Goal: Task Accomplishment & Management: Use online tool/utility

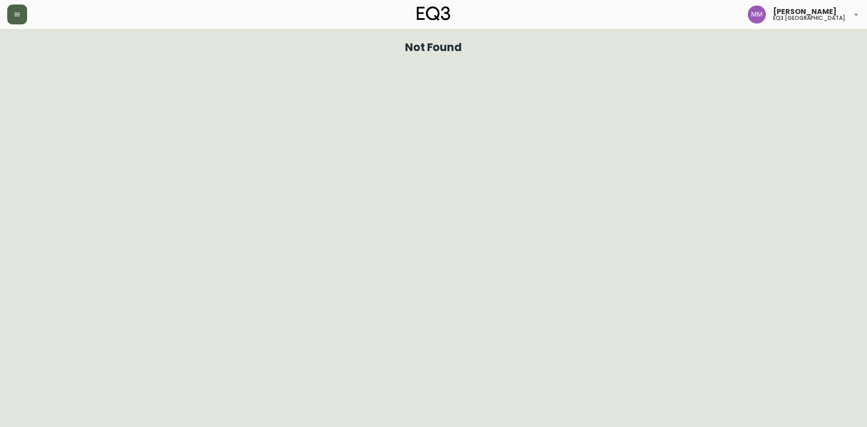
click at [13, 19] on button "button" at bounding box center [17, 15] width 20 height 20
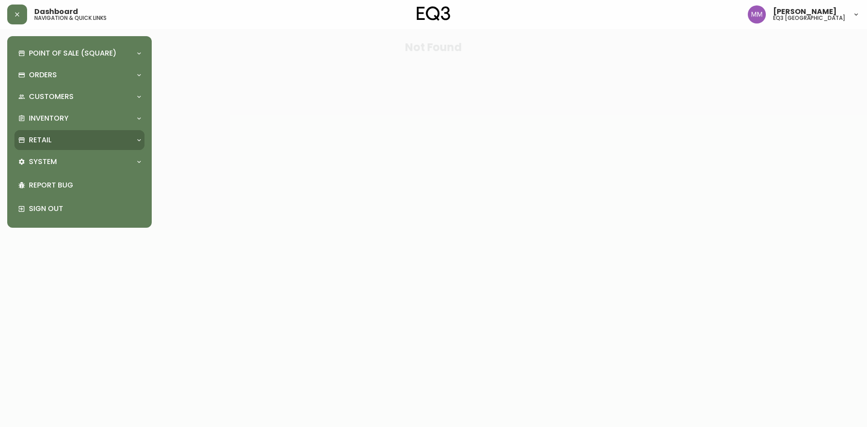
click at [53, 140] on div "Retail" at bounding box center [75, 140] width 114 height 10
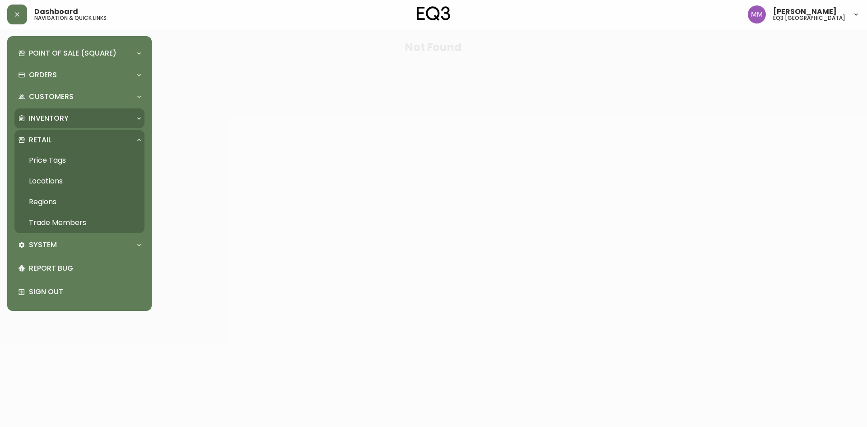
click at [60, 113] on p "Inventory" at bounding box center [49, 118] width 40 height 10
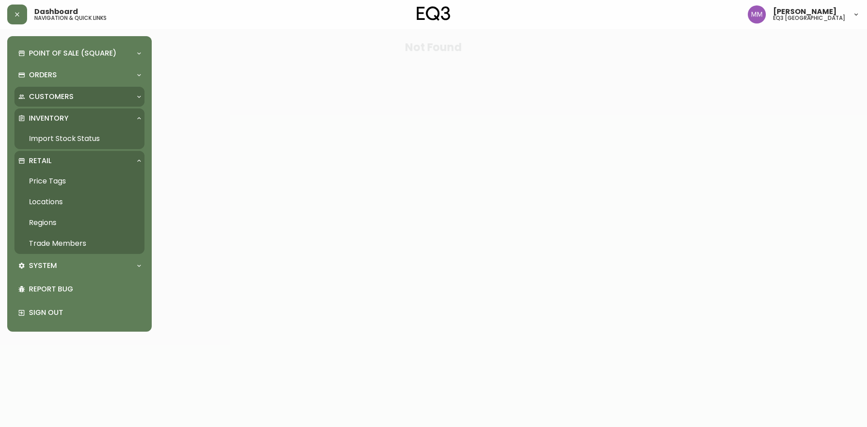
click at [56, 99] on p "Customers" at bounding box center [51, 97] width 45 height 10
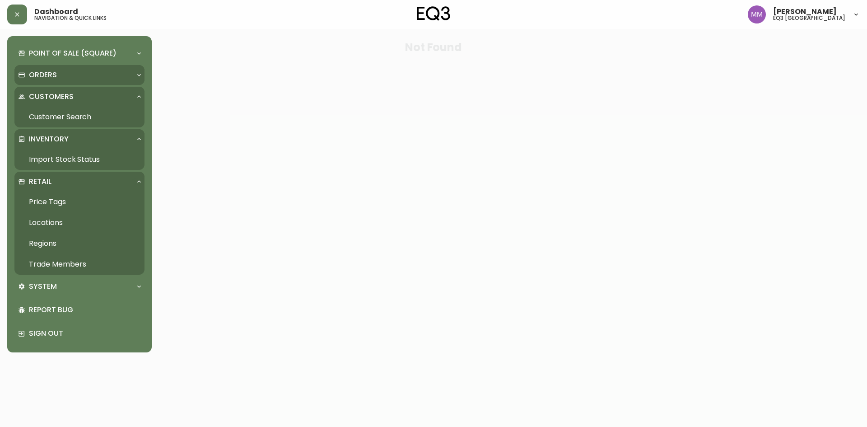
click at [63, 81] on div "Orders" at bounding box center [79, 75] width 130 height 20
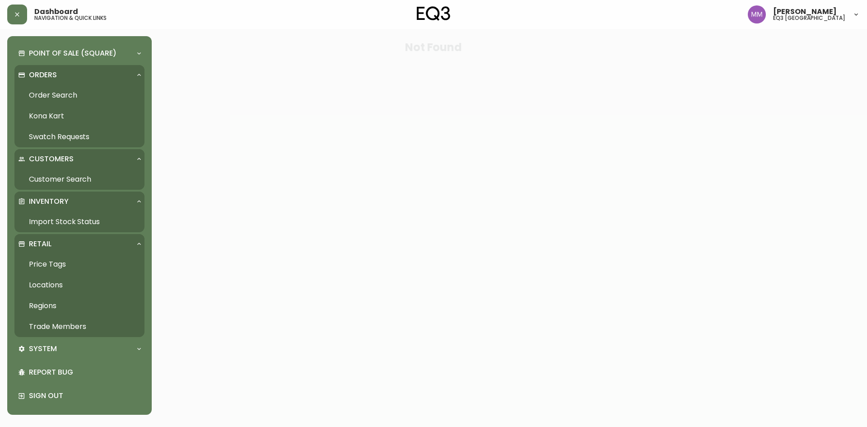
click at [49, 92] on link "Order Search" at bounding box center [79, 95] width 130 height 21
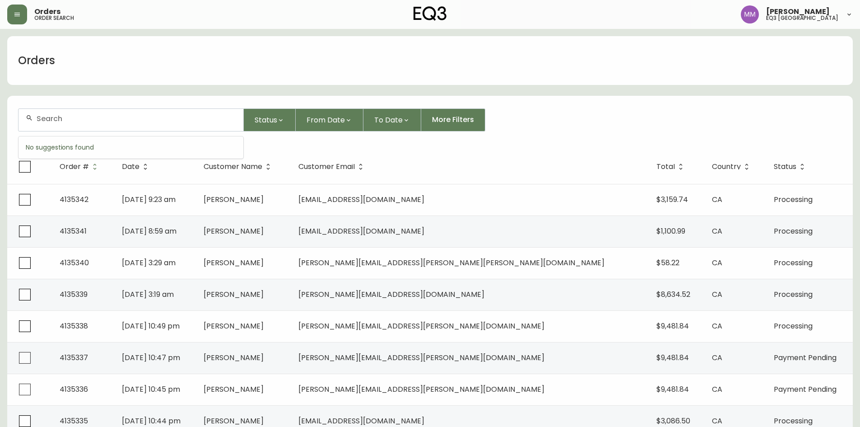
click at [152, 116] on input "text" at bounding box center [137, 118] width 200 height 9
paste input "[PERSON_NAME]"
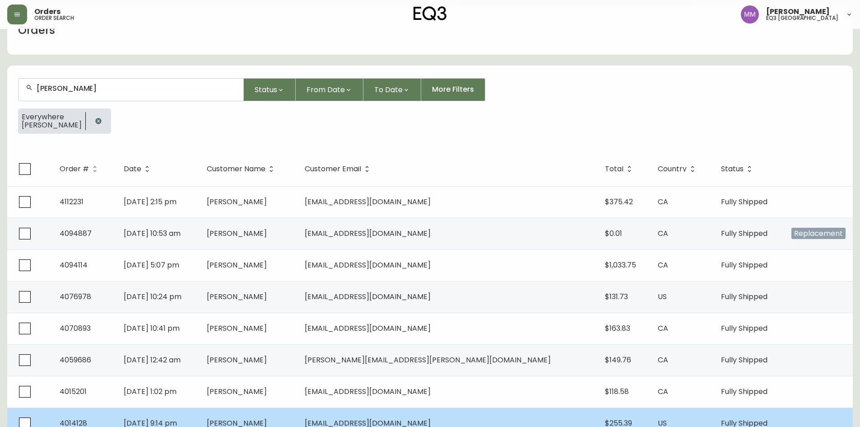
scroll to position [45, 0]
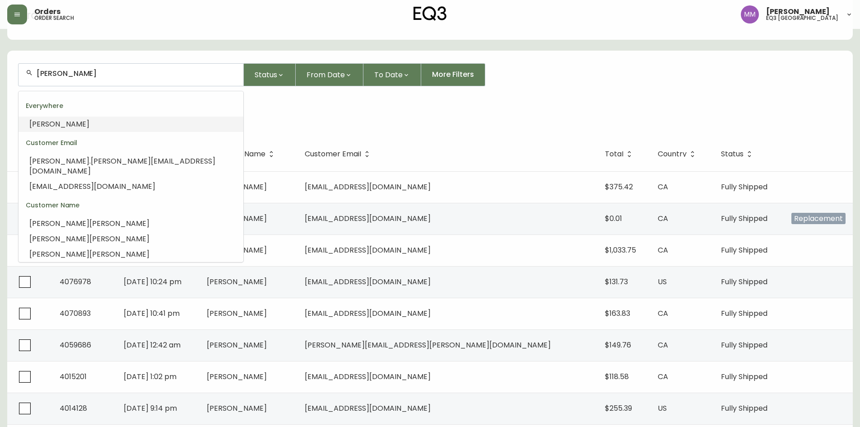
click at [149, 73] on input "[PERSON_NAME]" at bounding box center [137, 73] width 200 height 9
paste input "[PERSON_NAME],"
type input "[PERSON_NAME],"
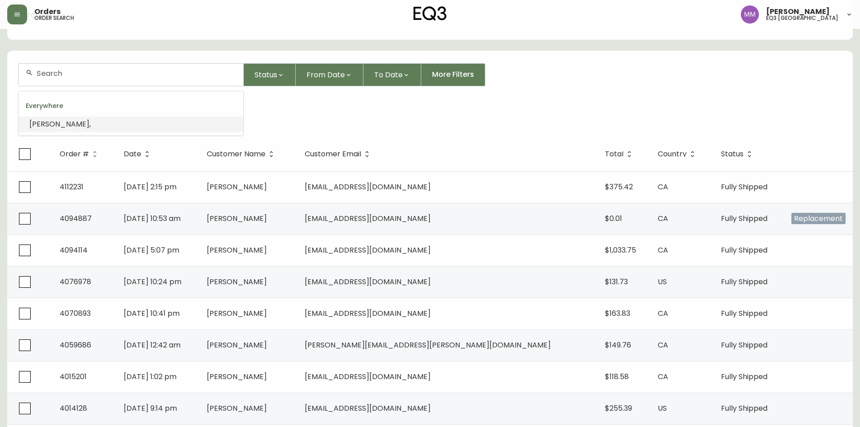
paste input "[PERSON_NAME],"
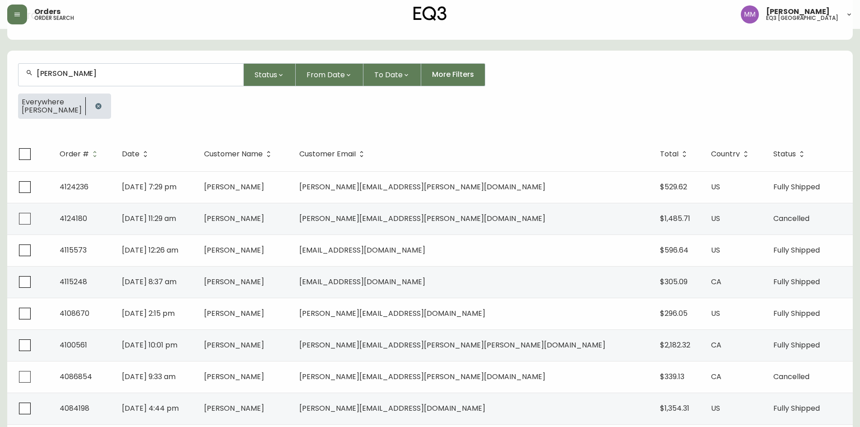
click at [185, 74] on input "[PERSON_NAME]" at bounding box center [137, 73] width 200 height 9
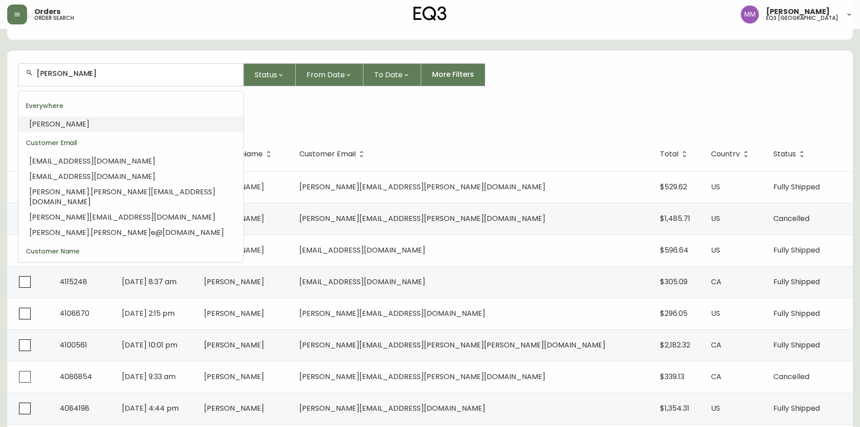
click at [185, 74] on input "[PERSON_NAME]" at bounding box center [137, 73] width 200 height 9
paste input "[PERSON_NAME]"
type input "[PERSON_NAME]"
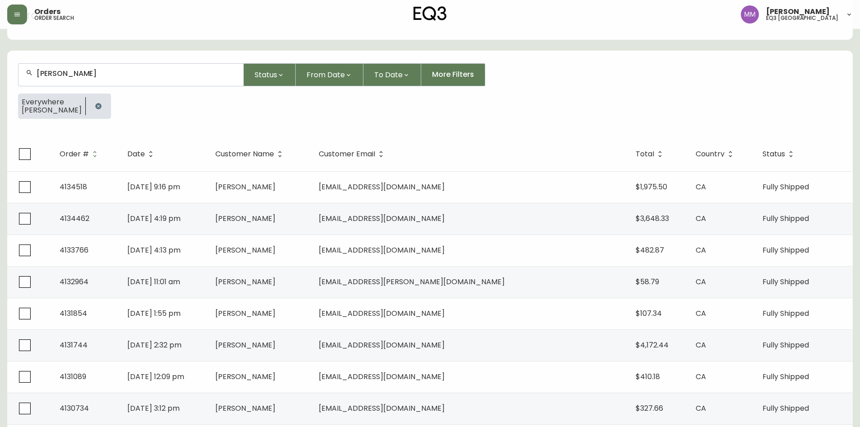
click at [76, 67] on div "[PERSON_NAME]" at bounding box center [131, 75] width 225 height 22
paste input "[PERSON_NAME]"
type input "[PERSON_NAME]"
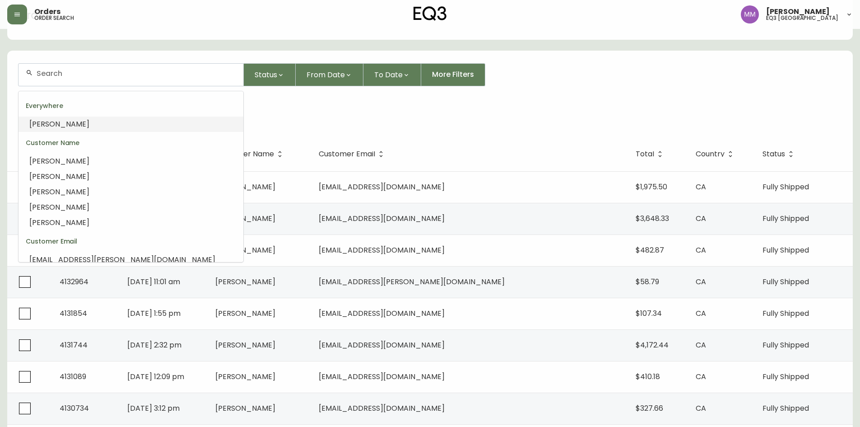
type input "[PERSON_NAME]"
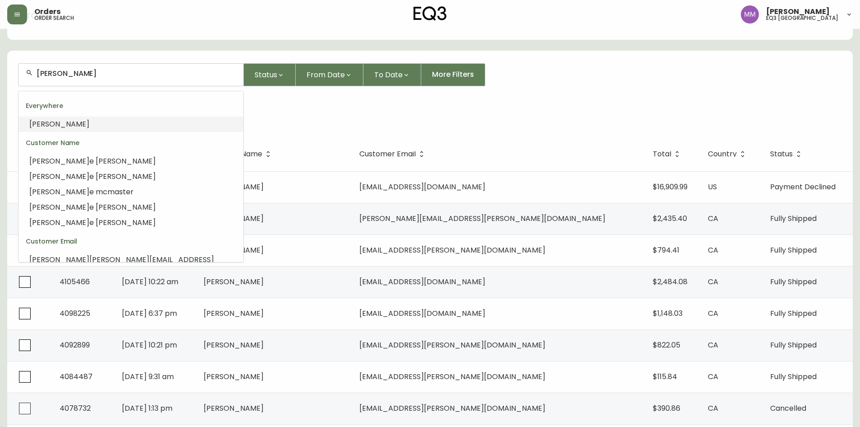
drag, startPoint x: 143, startPoint y: 77, endPoint x: 23, endPoint y: 72, distance: 119.8
click at [23, 72] on div "[PERSON_NAME]" at bounding box center [131, 75] width 225 height 22
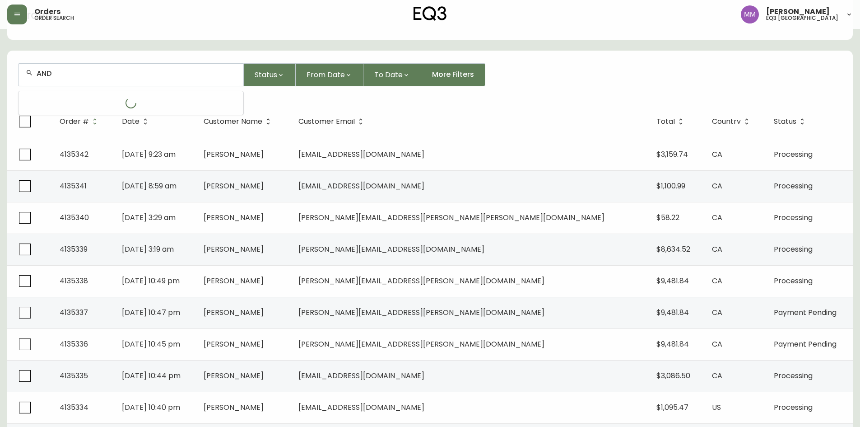
type input "[PERSON_NAME]"
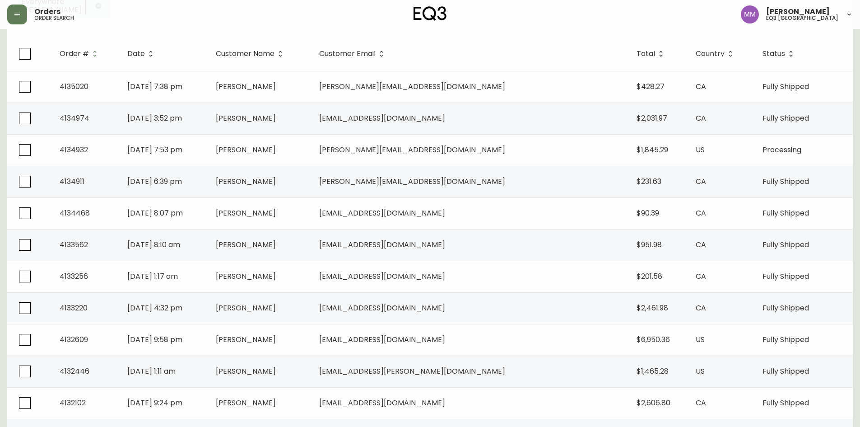
scroll to position [135, 0]
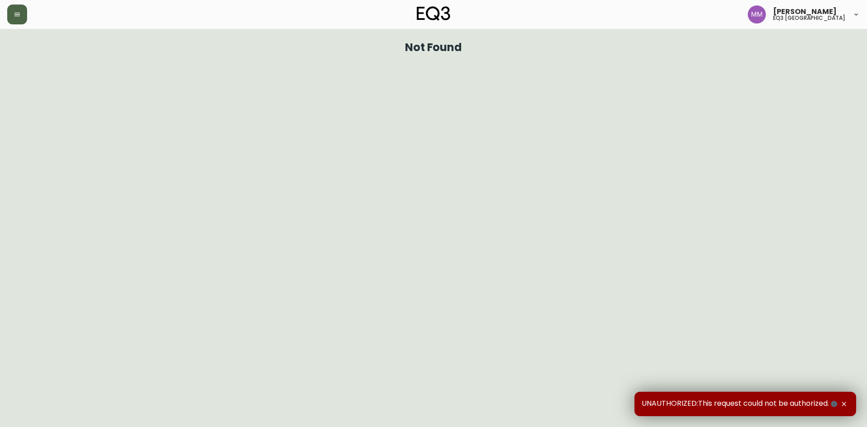
click at [12, 18] on button "button" at bounding box center [17, 15] width 20 height 20
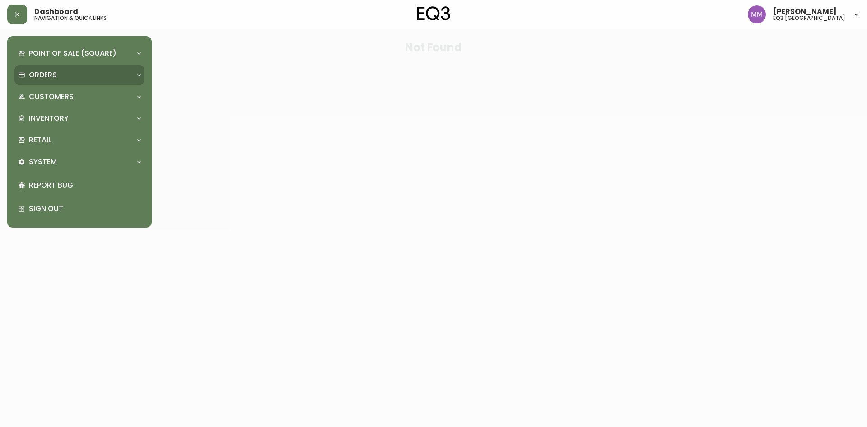
click at [55, 79] on p "Orders" at bounding box center [43, 75] width 28 height 10
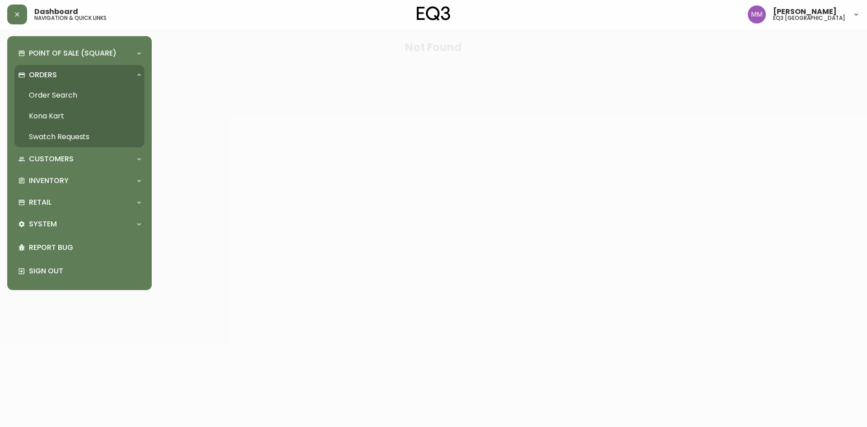
click at [62, 93] on link "Order Search" at bounding box center [79, 95] width 130 height 21
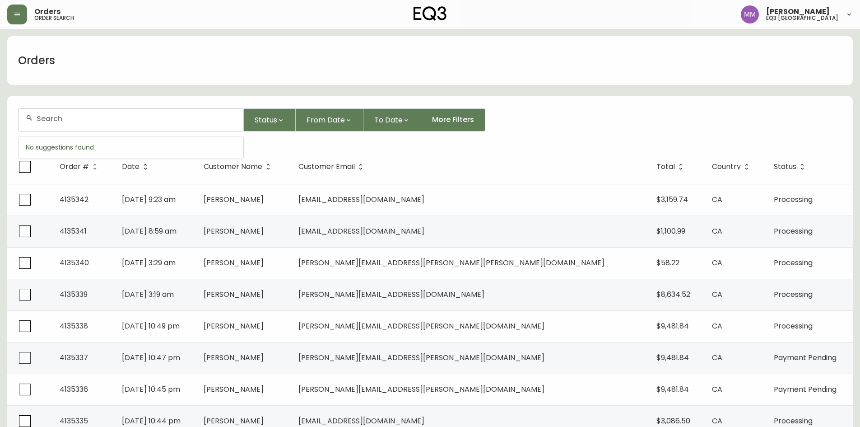
click at [179, 121] on input "text" at bounding box center [137, 118] width 200 height 9
paste input "[PERSON_NAME]"
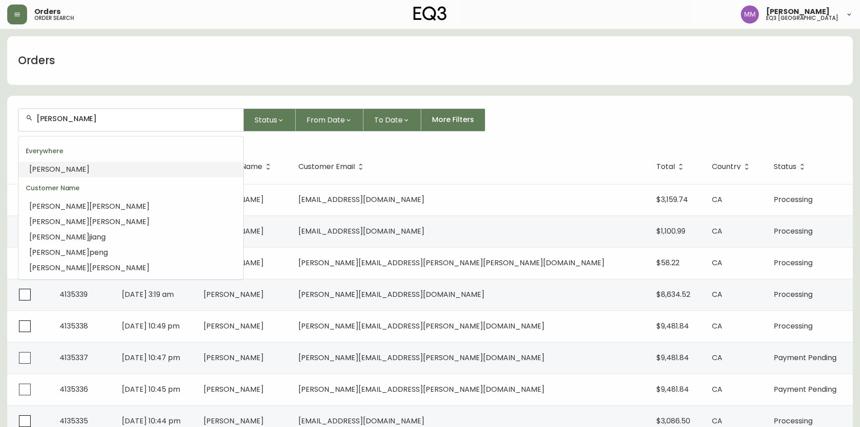
type input "MAGGIE"
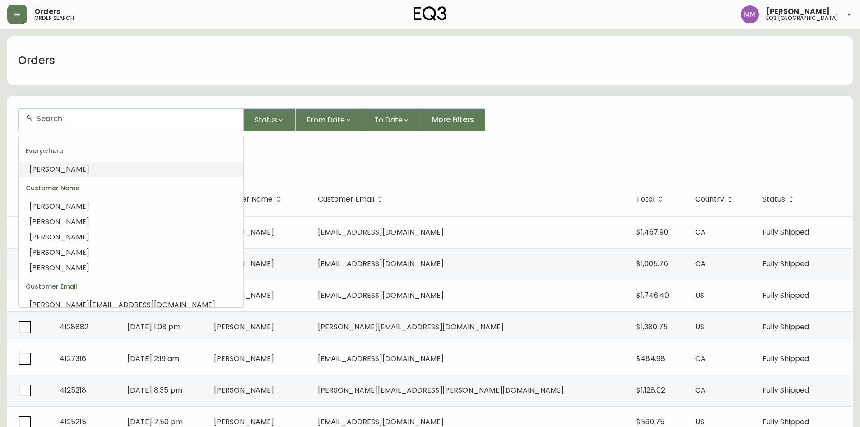
click at [222, 119] on input "text" at bounding box center [137, 118] width 200 height 9
click at [192, 121] on input "text" at bounding box center [137, 118] width 200 height 9
